Goal: Task Accomplishment & Management: Use online tool/utility

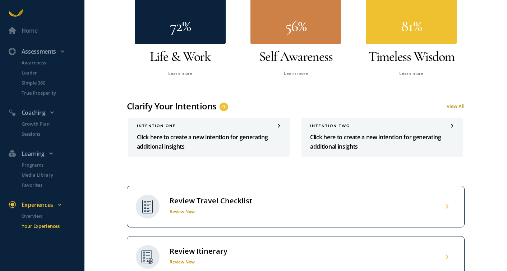
scroll to position [312, 0]
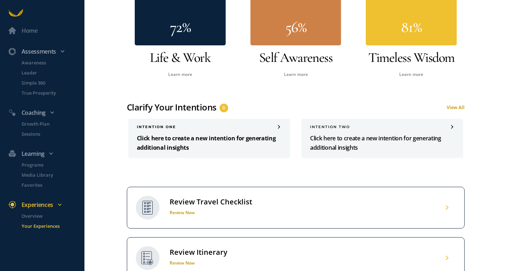
click at [213, 135] on p "Click here to create a new intention for generating additional insights" at bounding box center [209, 142] width 145 height 19
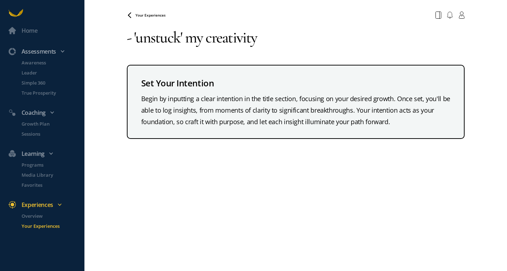
type textarea "- 'unstuck' my creativity"
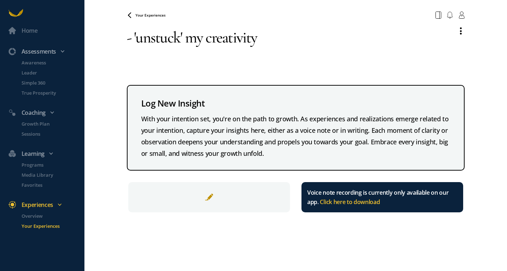
click at [286, 82] on div "- 'unstuck' my creativity Log New Insight With your intention set, you're on th…" at bounding box center [296, 117] width 338 height 191
click at [215, 196] on div at bounding box center [209, 197] width 162 height 30
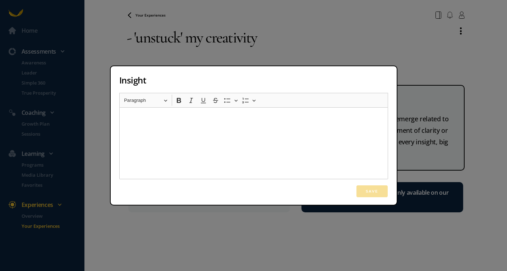
click at [138, 42] on div "Insight Rich Text Editor Heading Paragraph Paragraph Heading 1 Heading 2 Headin…" at bounding box center [253, 135] width 507 height 271
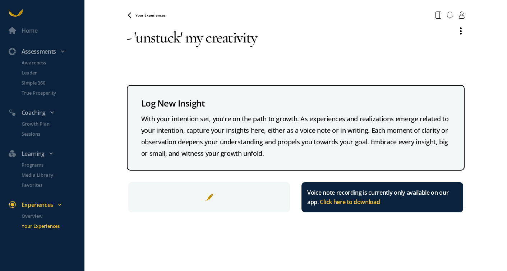
click at [269, 35] on textarea "- 'unstuck' my creativity" at bounding box center [289, 48] width 325 height 52
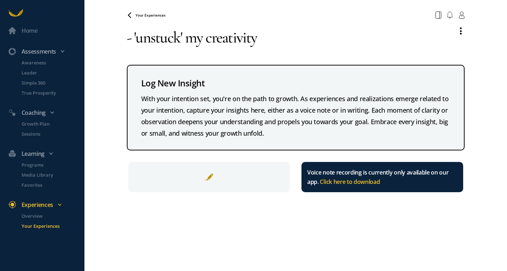
click at [271, 38] on textarea "- 'unstuck' my creativity" at bounding box center [289, 38] width 325 height 32
click at [134, 40] on textarea "- 'unstuck' my creativity" at bounding box center [289, 38] width 325 height 32
click at [148, 15] on span "Your Experiences" at bounding box center [151, 15] width 30 height 5
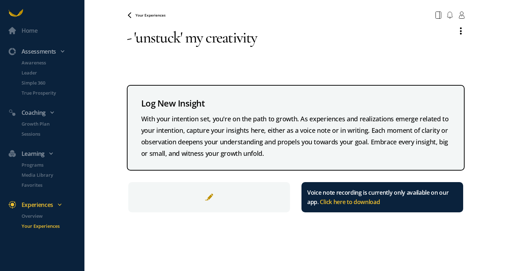
click at [140, 11] on div "Your Experiences" at bounding box center [296, 15] width 347 height 13
click at [142, 14] on span "Your Experiences" at bounding box center [151, 15] width 30 height 5
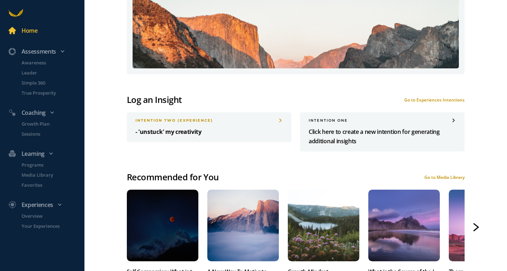
scroll to position [322, 0]
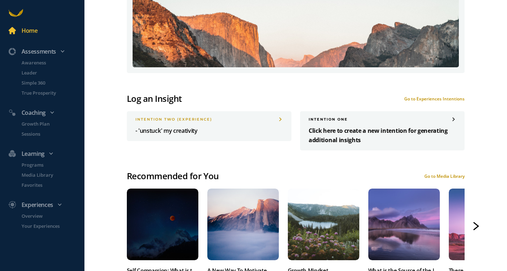
click at [374, 124] on div "INTENTION one Click here to create a new intention for generating additional in…" at bounding box center [382, 130] width 165 height 39
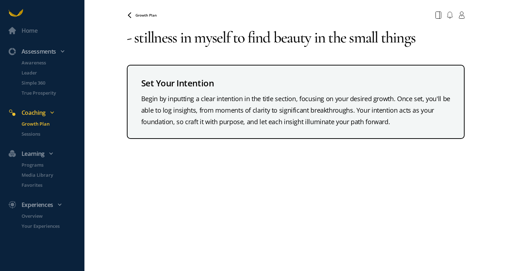
type textarea "- stillness in myself to find beauty in the small things"
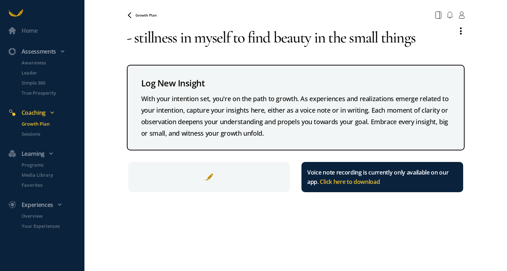
click at [145, 36] on textarea "- stillness in myself to find beauty in the small things" at bounding box center [289, 38] width 325 height 32
click at [137, 37] on textarea "- stillness in myself to find beauty in the small things" at bounding box center [289, 38] width 325 height 32
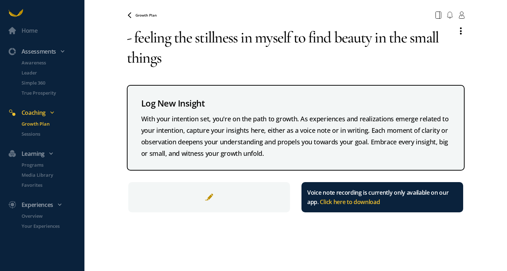
type textarea "- feeling the stillness in myself to find beauty in the small things"
click at [147, 15] on span "Growth Plan" at bounding box center [146, 15] width 21 height 5
click at [152, 16] on span "Growth Plan" at bounding box center [146, 15] width 21 height 5
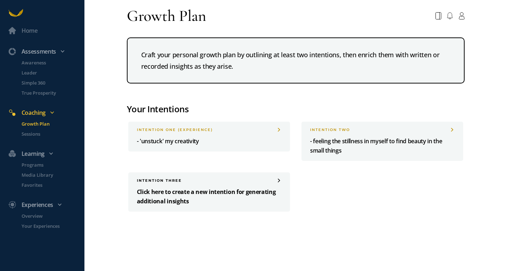
click at [228, 197] on p "Click here to create a new intention for generating additional insights" at bounding box center [209, 196] width 145 height 19
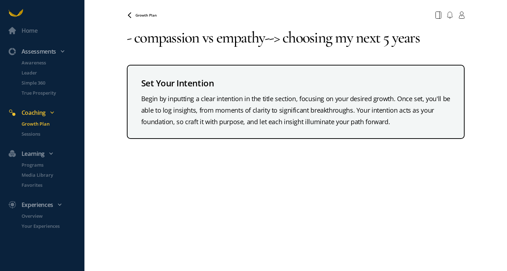
click at [309, 41] on textarea "- compassion vs empathy--> choosing my next 5 years" at bounding box center [296, 38] width 338 height 32
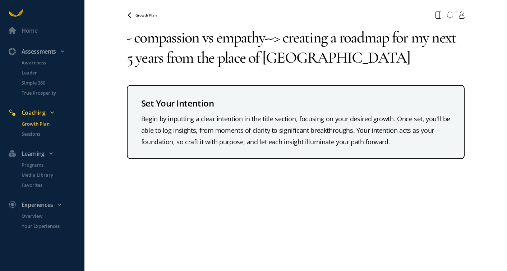
type textarea "- compassion vs empathy--> creating a roadmap for my next 5 years from the plac…"
